Goal: Task Accomplishment & Management: Use online tool/utility

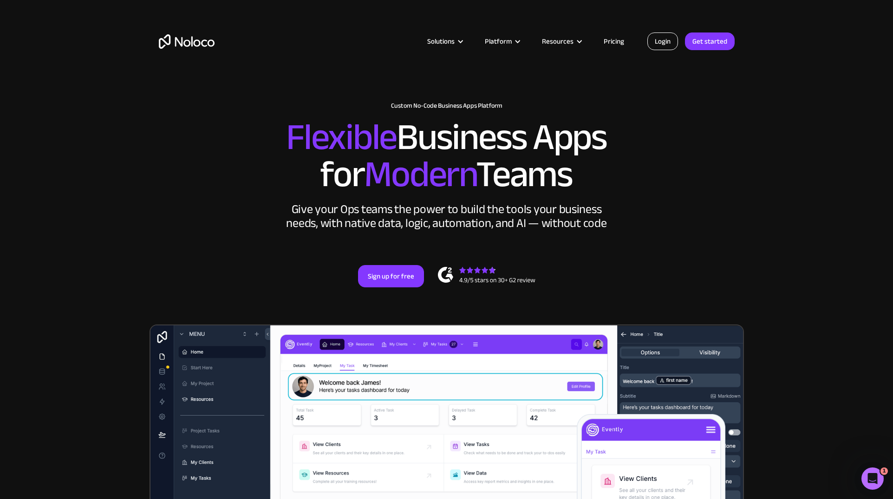
click at [665, 42] on link "Login" at bounding box center [662, 41] width 31 height 18
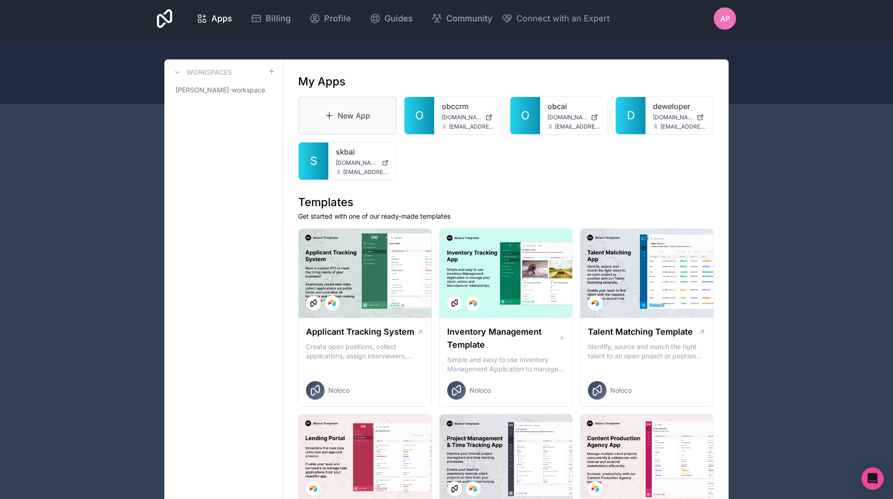
click at [344, 116] on link "New App" at bounding box center [347, 116] width 98 height 38
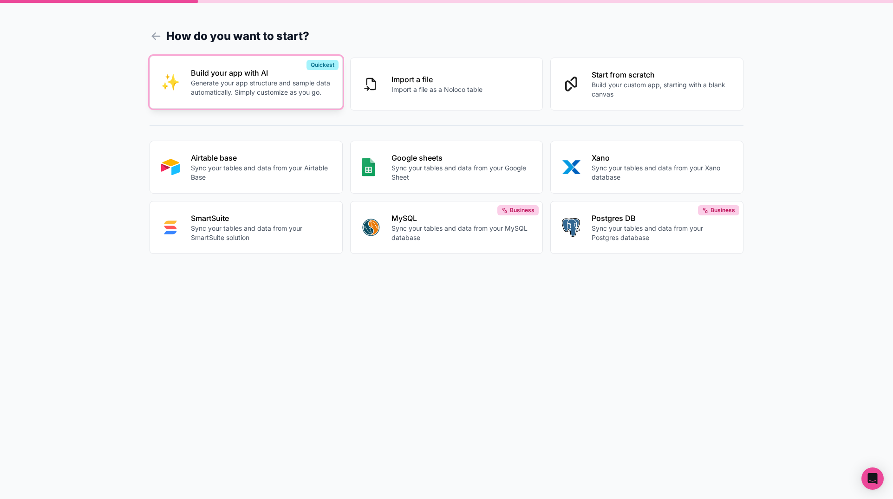
click at [280, 81] on p "Generate your app structure and sample data automatically. Simply customize as …" at bounding box center [261, 87] width 140 height 19
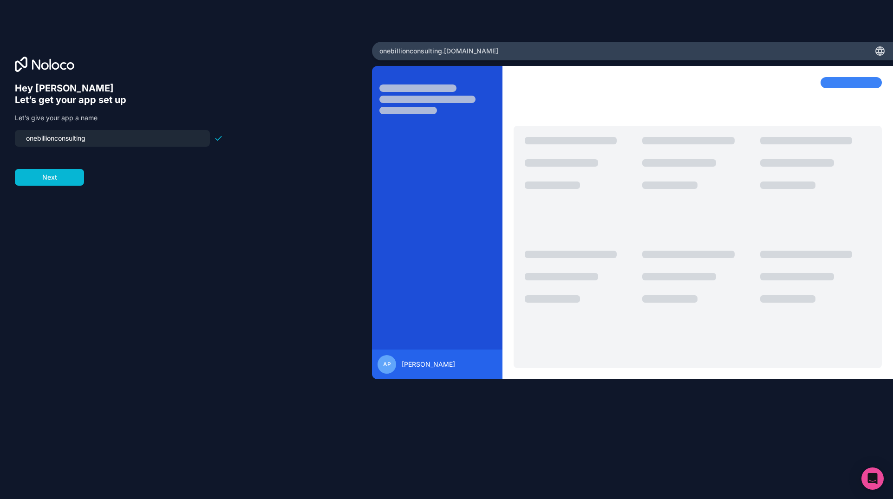
click at [116, 140] on input "onebillionconsulting" at bounding box center [112, 138] width 184 height 13
click at [117, 140] on input "onebillionconsulting" at bounding box center [112, 138] width 184 height 13
type input "dgcrm"
click at [66, 173] on button "Next" at bounding box center [49, 177] width 69 height 17
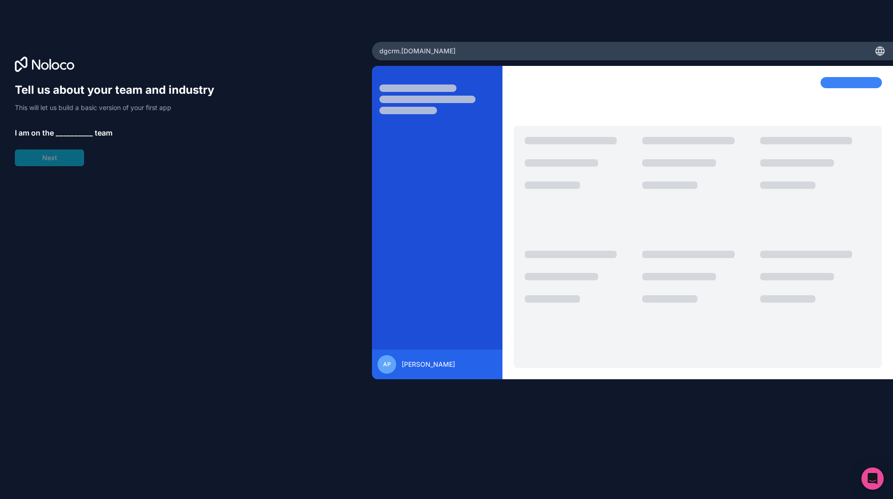
click at [85, 132] on span "__________" at bounding box center [74, 132] width 37 height 11
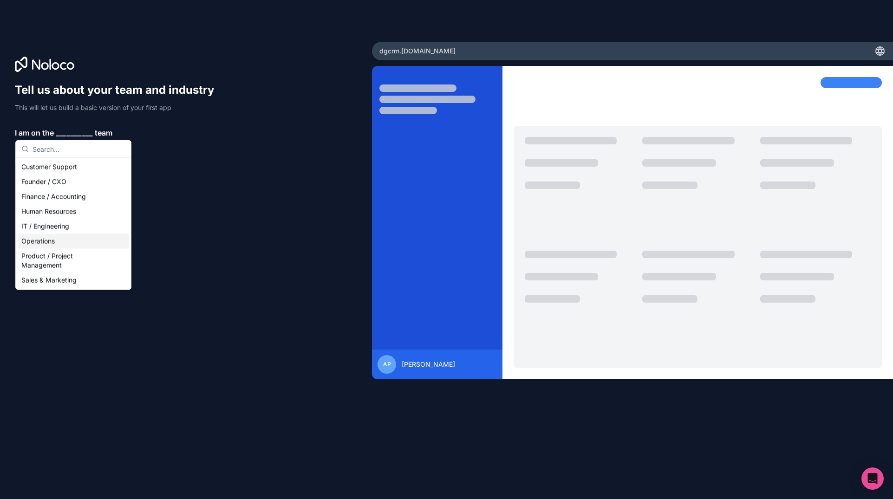
click at [77, 240] on div "Operations" at bounding box center [73, 241] width 111 height 15
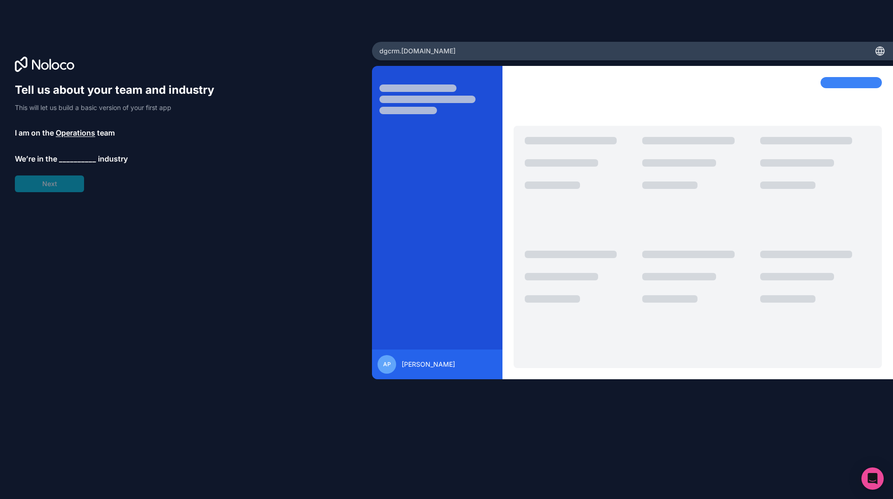
click at [77, 160] on span "__________" at bounding box center [77, 158] width 37 height 11
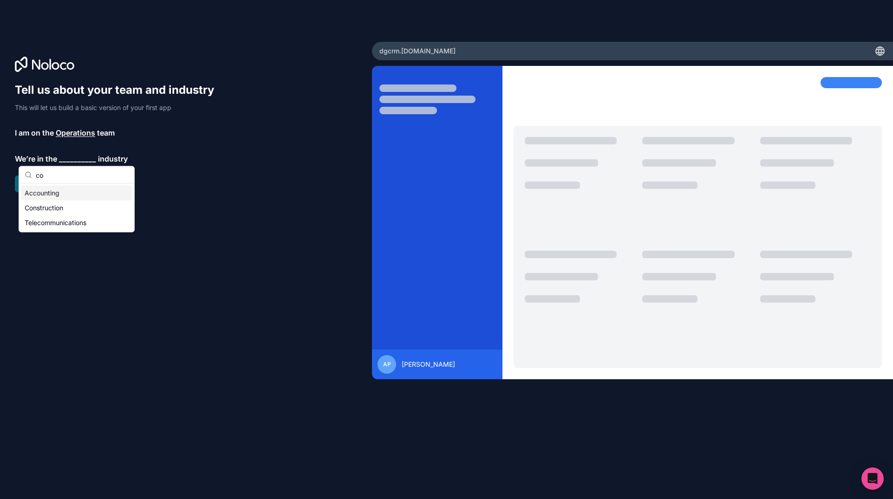
type input "c"
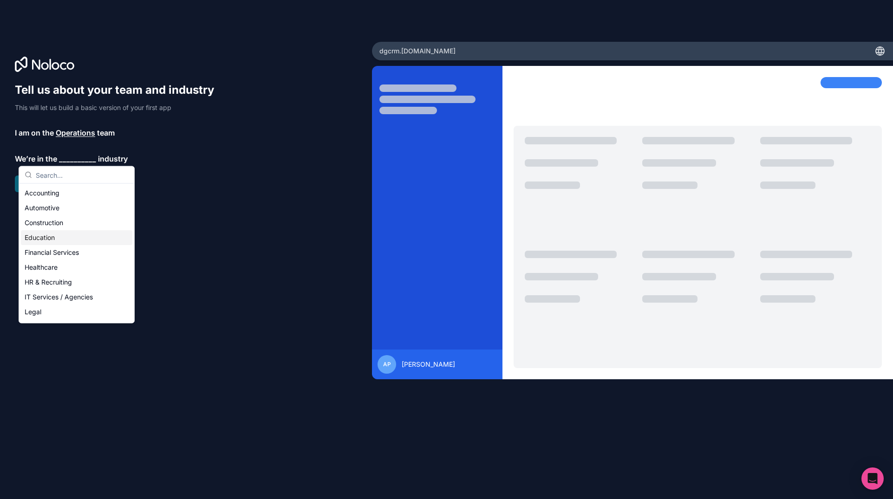
click at [93, 236] on div "Education" at bounding box center [76, 237] width 111 height 15
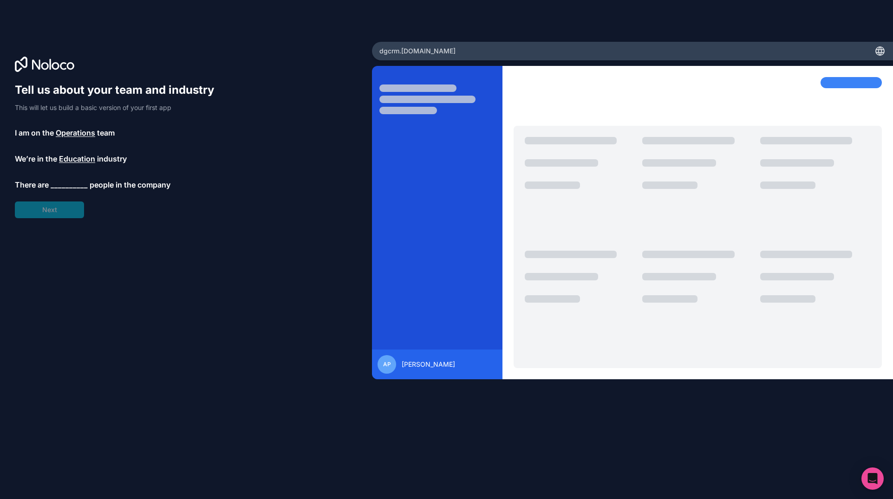
click at [91, 154] on span "Education" at bounding box center [77, 158] width 36 height 11
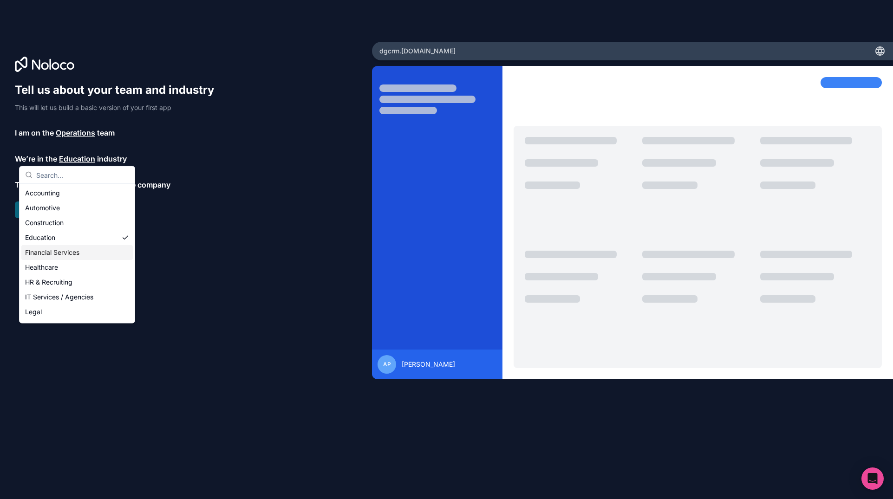
click at [235, 236] on div "Tell us about your team and industry This will let us build a basic version of …" at bounding box center [186, 263] width 342 height 360
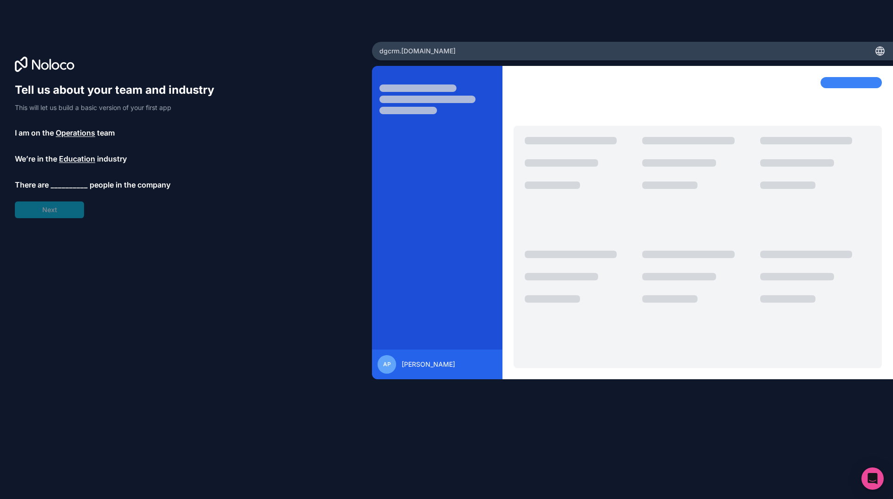
click at [83, 182] on span "__________" at bounding box center [69, 184] width 37 height 11
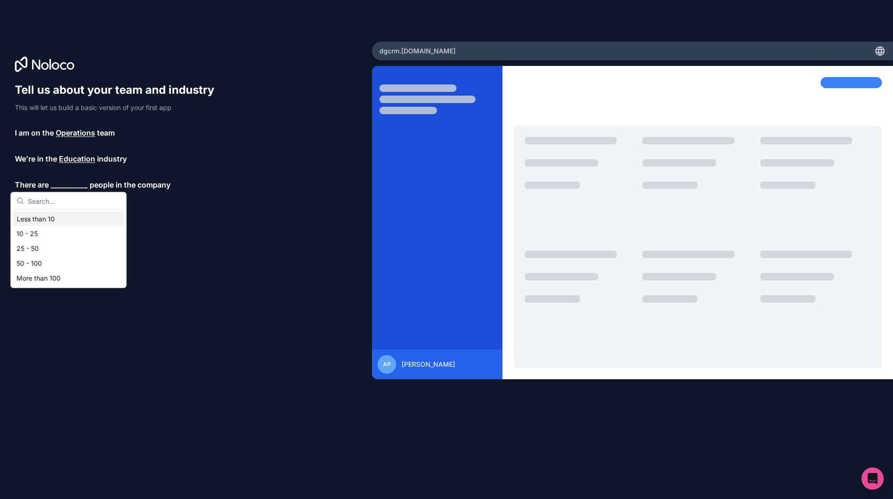
click at [66, 220] on div "Less than 10" at bounding box center [68, 219] width 111 height 15
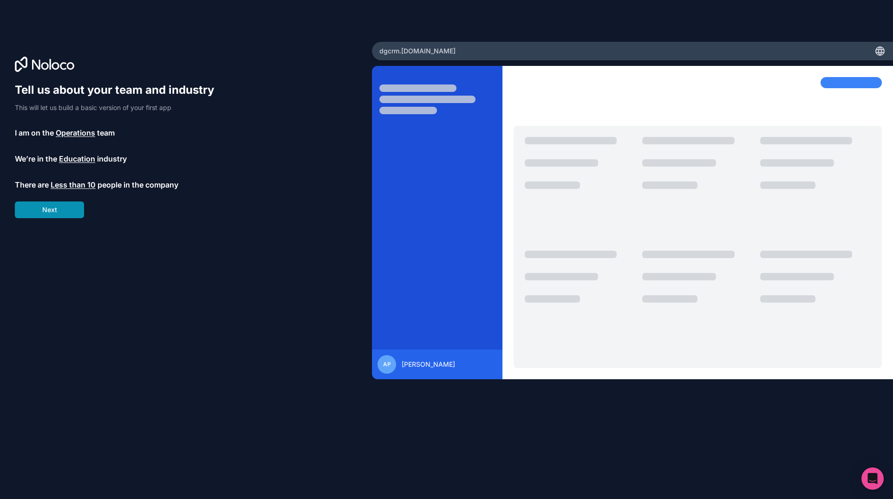
click at [67, 212] on button "Next" at bounding box center [49, 209] width 69 height 17
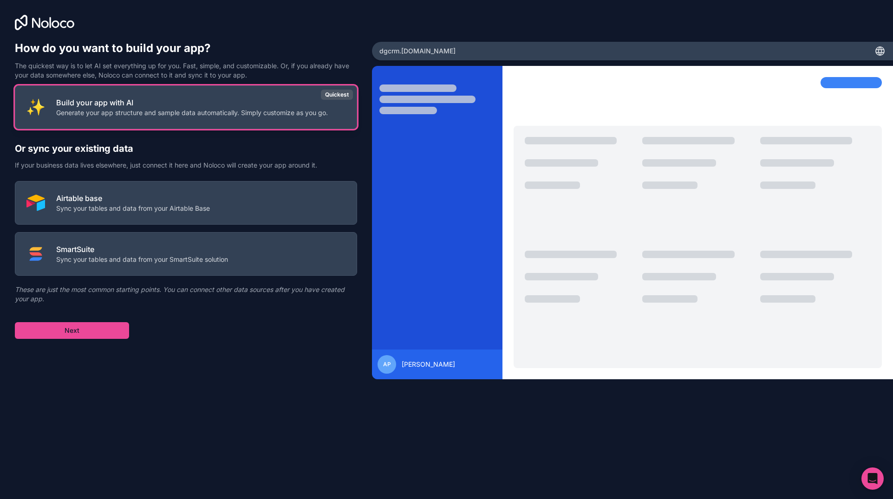
click at [212, 102] on p "Build your app with AI" at bounding box center [192, 102] width 272 height 11
click at [90, 330] on button "Next" at bounding box center [72, 330] width 114 height 17
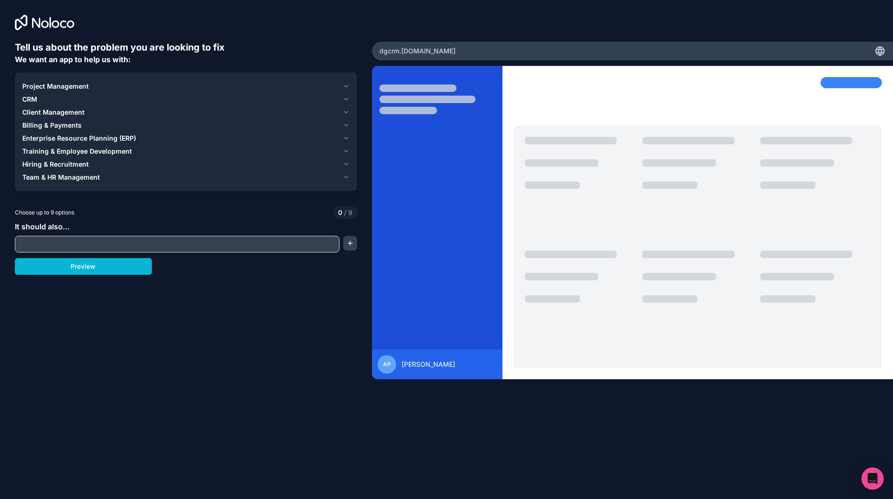
click at [346, 98] on icon "button" at bounding box center [346, 99] width 7 height 7
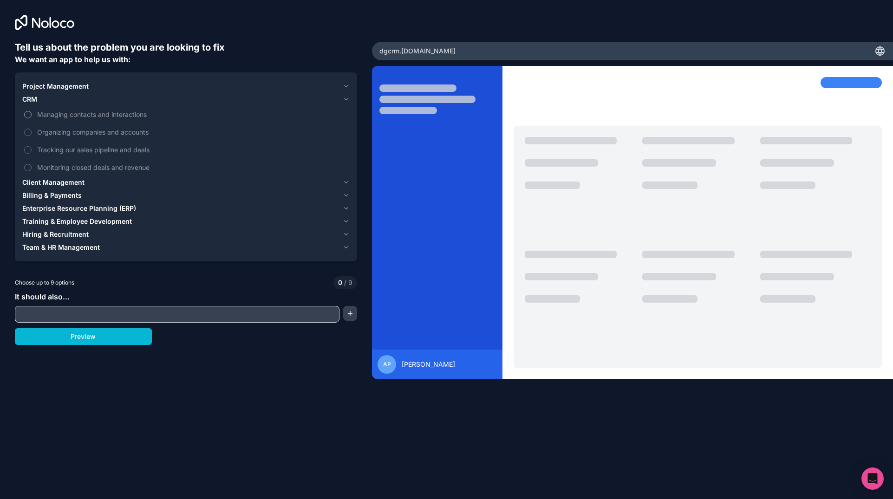
click at [97, 114] on span "Managing contacts and interactions" at bounding box center [192, 115] width 311 height 10
click at [32, 114] on button "Managing contacts and interactions" at bounding box center [27, 114] width 7 height 7
click at [96, 131] on span "Organizing companies and accounts" at bounding box center [192, 132] width 311 height 10
click at [32, 131] on button "Organizing companies and accounts" at bounding box center [27, 132] width 7 height 7
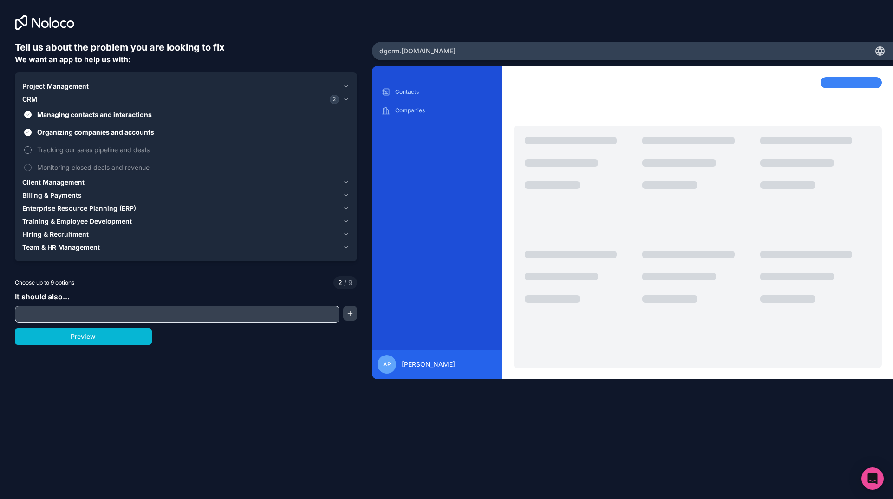
drag, startPoint x: 96, startPoint y: 151, endPoint x: 96, endPoint y: 157, distance: 5.6
click at [97, 152] on span "Tracking our sales pipeline and deals" at bounding box center [192, 150] width 311 height 10
click at [32, 152] on button "Tracking our sales pipeline and deals" at bounding box center [27, 149] width 7 height 7
click at [97, 165] on span "Monitoring closed deals and revenue" at bounding box center [192, 167] width 311 height 10
click at [32, 165] on button "Monitoring closed deals and revenue" at bounding box center [27, 167] width 7 height 7
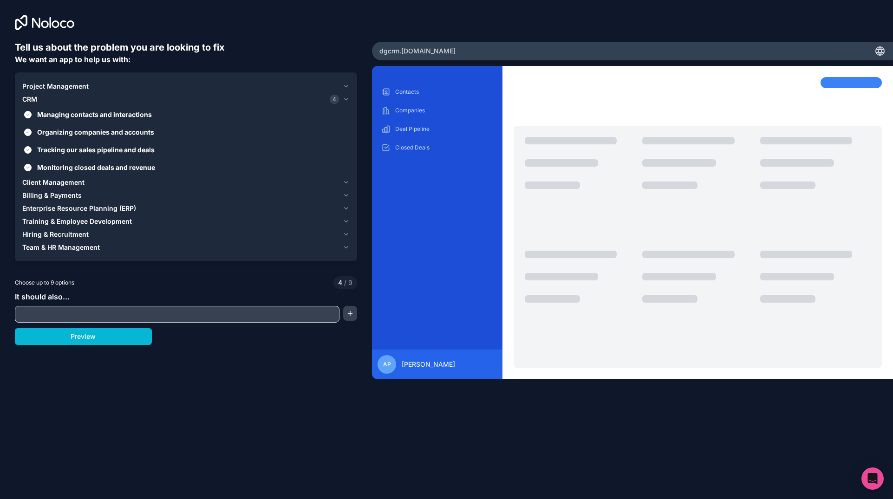
click at [346, 85] on icon "button" at bounding box center [346, 86] width 7 height 7
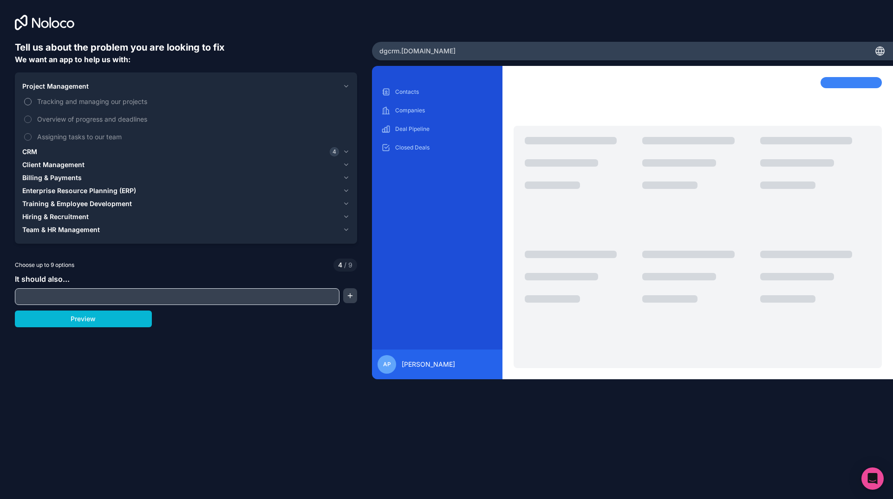
click at [128, 99] on span "Tracking and managing our projects" at bounding box center [192, 102] width 311 height 10
click at [32, 99] on button "Tracking and managing our projects" at bounding box center [27, 101] width 7 height 7
click at [128, 118] on span "Overview of progress and deadlines" at bounding box center [192, 119] width 311 height 10
click at [32, 118] on button "Overview of progress and deadlines" at bounding box center [27, 119] width 7 height 7
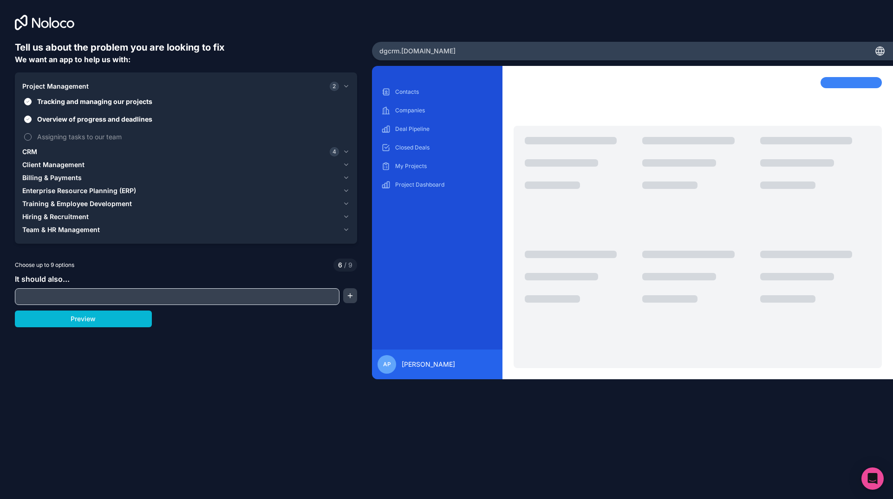
click at [135, 134] on span "Assigning tasks to our team" at bounding box center [192, 137] width 311 height 10
click at [32, 134] on button "Assigning tasks to our team" at bounding box center [27, 136] width 7 height 7
click at [345, 201] on icon "button" at bounding box center [346, 203] width 7 height 7
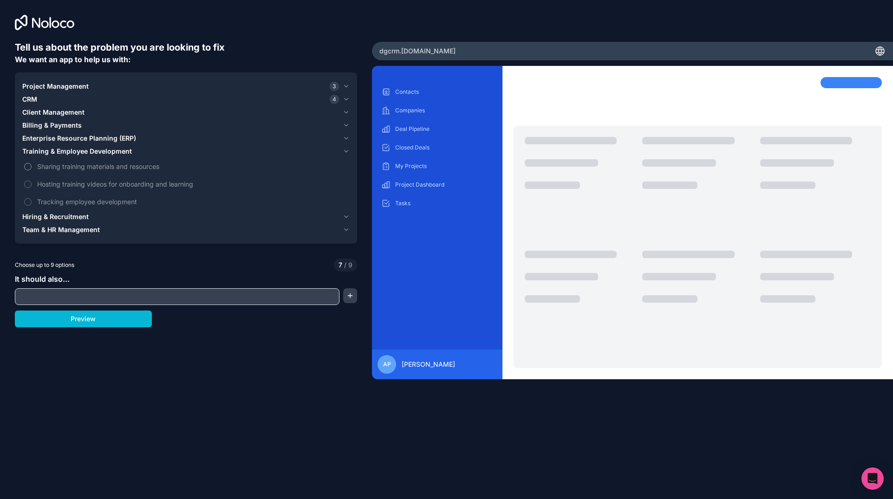
click at [97, 168] on span "Sharing training materials and resources" at bounding box center [192, 167] width 311 height 10
click at [32, 168] on button "Sharing training materials and resources" at bounding box center [27, 166] width 7 height 7
drag, startPoint x: 122, startPoint y: 184, endPoint x: 121, endPoint y: 191, distance: 6.6
click at [122, 184] on span "Hosting training videos for onboarding and learning" at bounding box center [192, 184] width 311 height 10
click at [32, 184] on button "Hosting training videos for onboarding and learning" at bounding box center [27, 184] width 7 height 7
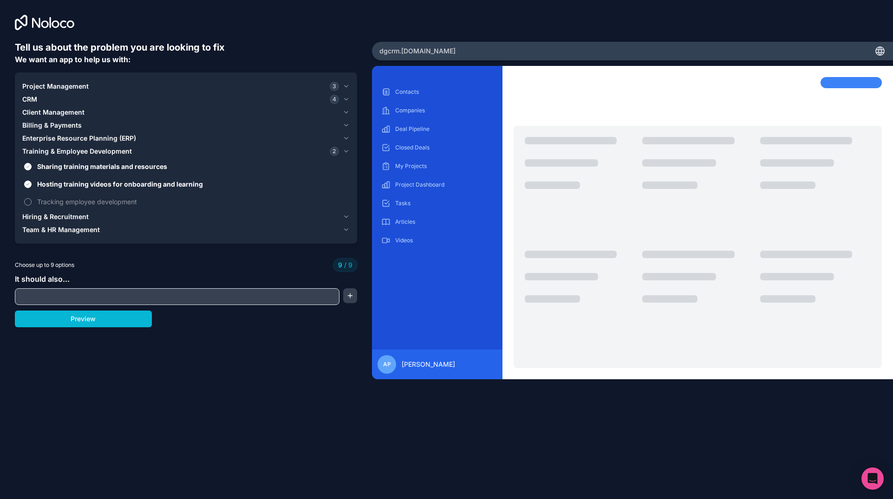
click at [118, 201] on span "Tracking employee development" at bounding box center [192, 202] width 311 height 10
click at [128, 201] on span "Tracking employee development" at bounding box center [192, 202] width 311 height 10
click at [346, 85] on icon "button" at bounding box center [346, 86] width 7 height 7
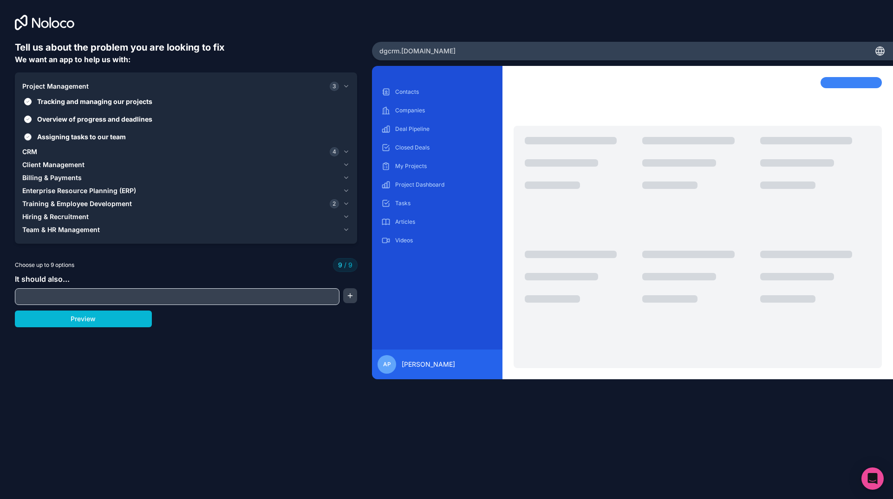
click at [126, 133] on span "Assigning tasks to our team" at bounding box center [192, 137] width 311 height 10
click at [32, 133] on button "Assigning tasks to our team" at bounding box center [27, 136] width 7 height 7
click at [346, 216] on icon "button" at bounding box center [346, 216] width 7 height 7
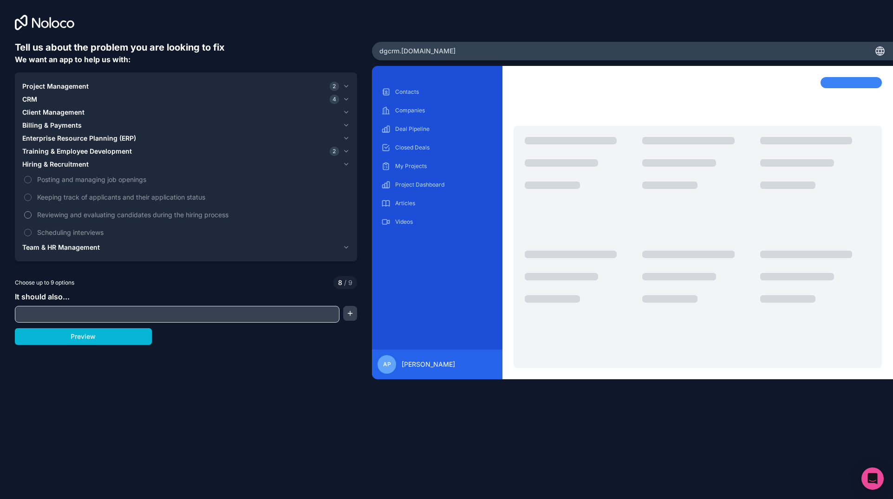
click at [114, 214] on span "Reviewing and evaluating candidates during the hiring process" at bounding box center [192, 215] width 311 height 10
click at [32, 214] on button "Reviewing and evaluating candidates during the hiring process" at bounding box center [27, 214] width 7 height 7
click at [86, 247] on span "Team & HR Management" at bounding box center [61, 247] width 78 height 9
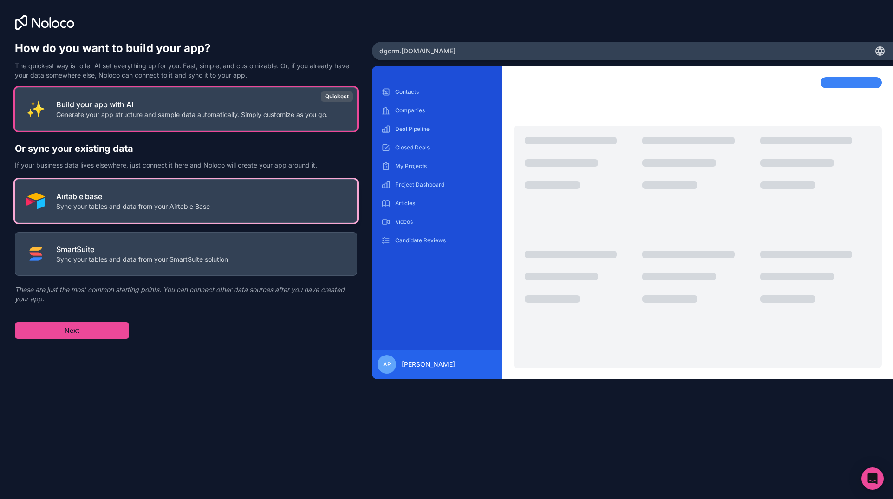
click at [198, 204] on p "Sync your tables and data from your Airtable Base" at bounding box center [133, 206] width 154 height 9
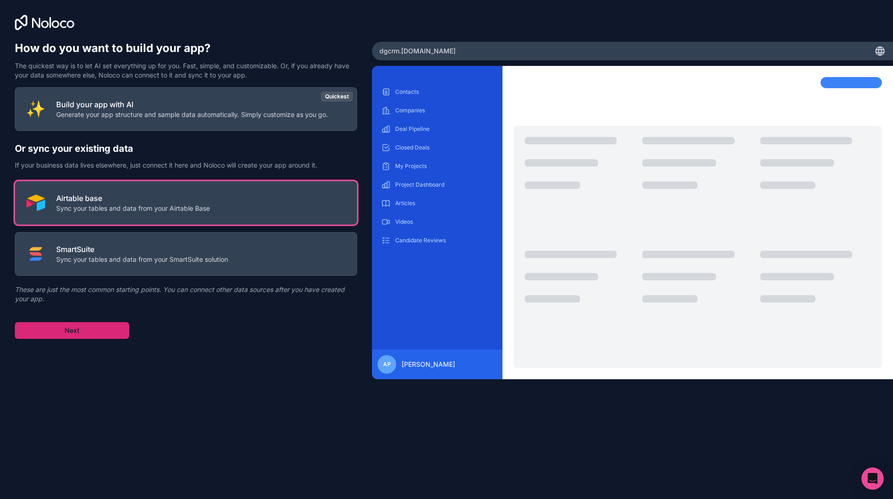
click at [97, 330] on button "Next" at bounding box center [72, 330] width 114 height 17
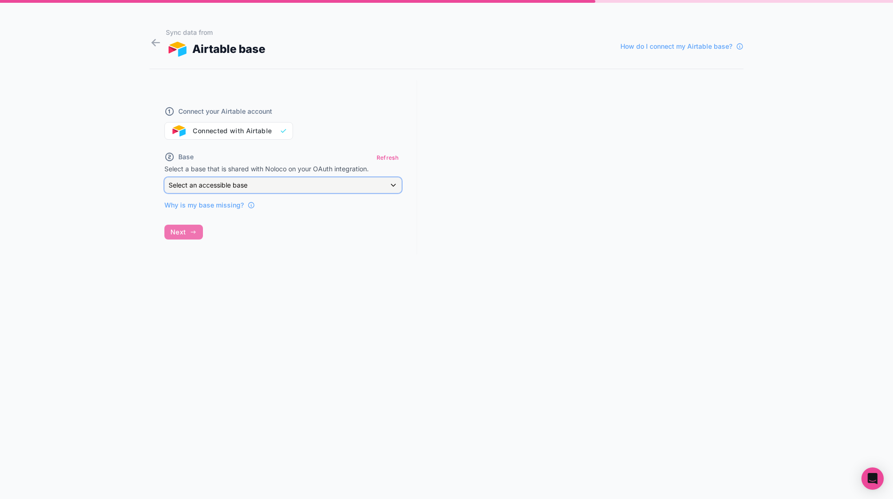
click at [264, 187] on div "Select an accessible base" at bounding box center [283, 185] width 236 height 15
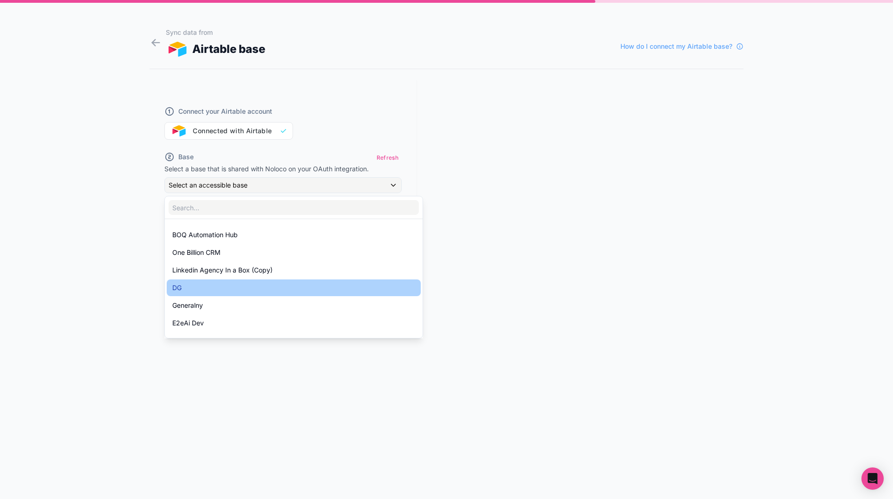
click at [250, 286] on div "DG" at bounding box center [293, 287] width 243 height 11
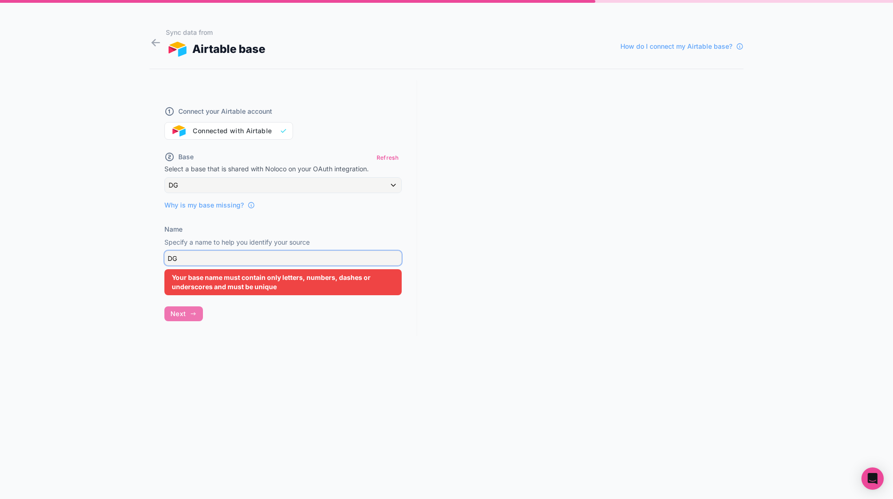
click at [207, 256] on input "DG" at bounding box center [282, 258] width 237 height 15
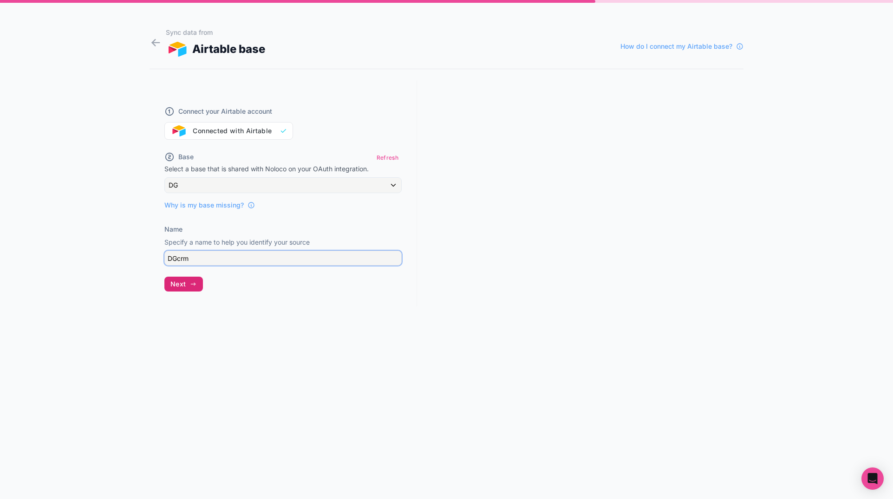
type input "DGcrm"
click at [186, 283] on button "Next" at bounding box center [183, 284] width 39 height 15
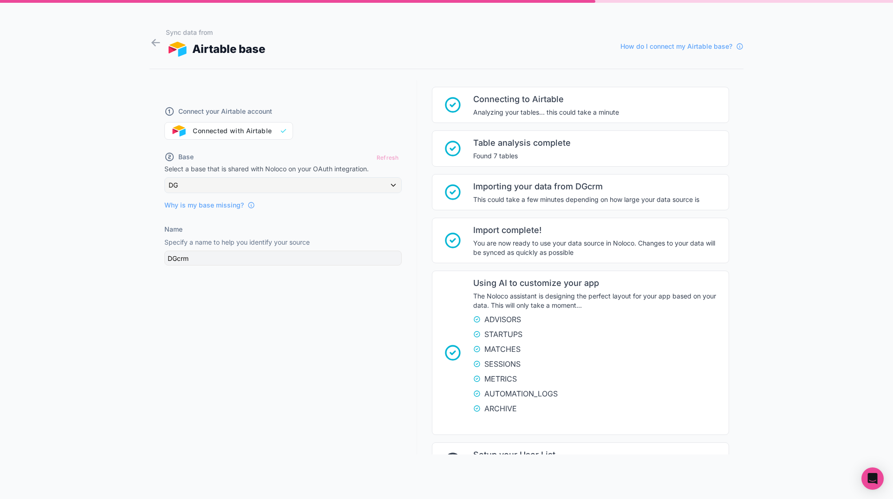
scroll to position [105, 0]
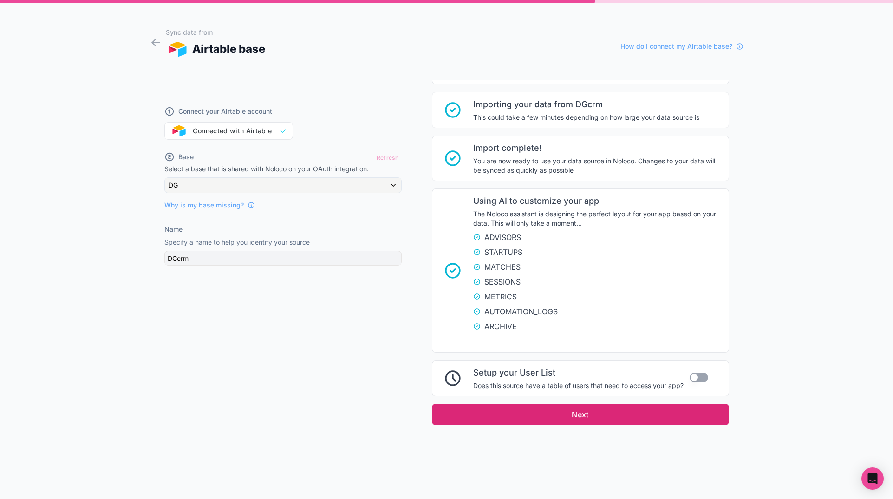
click at [582, 409] on button "Next" at bounding box center [580, 414] width 297 height 21
